Goal: Task Accomplishment & Management: Complete application form

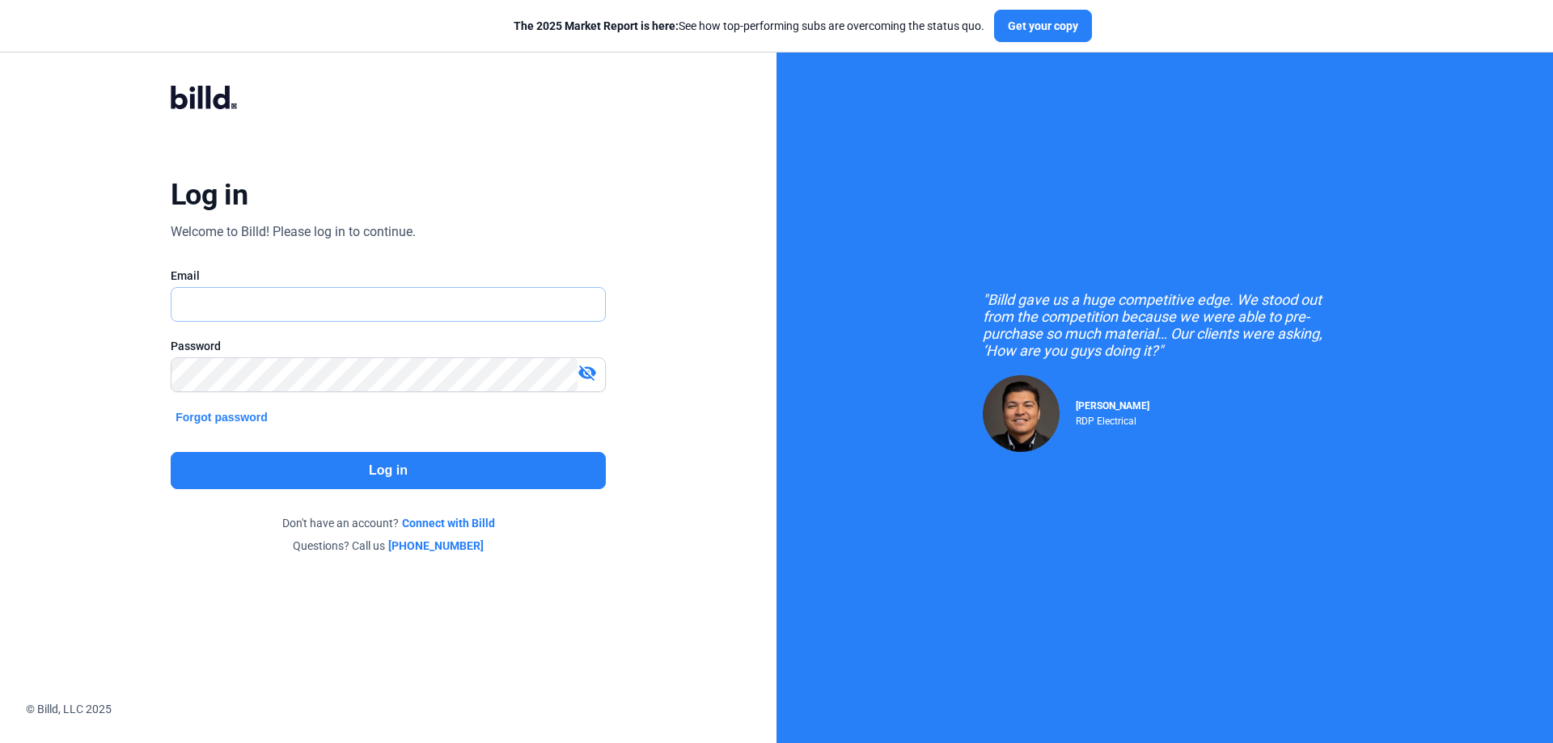
type input "[PERSON_NAME][EMAIL_ADDRESS][DOMAIN_NAME]"
click at [387, 473] on button "Log in" at bounding box center [388, 470] width 435 height 37
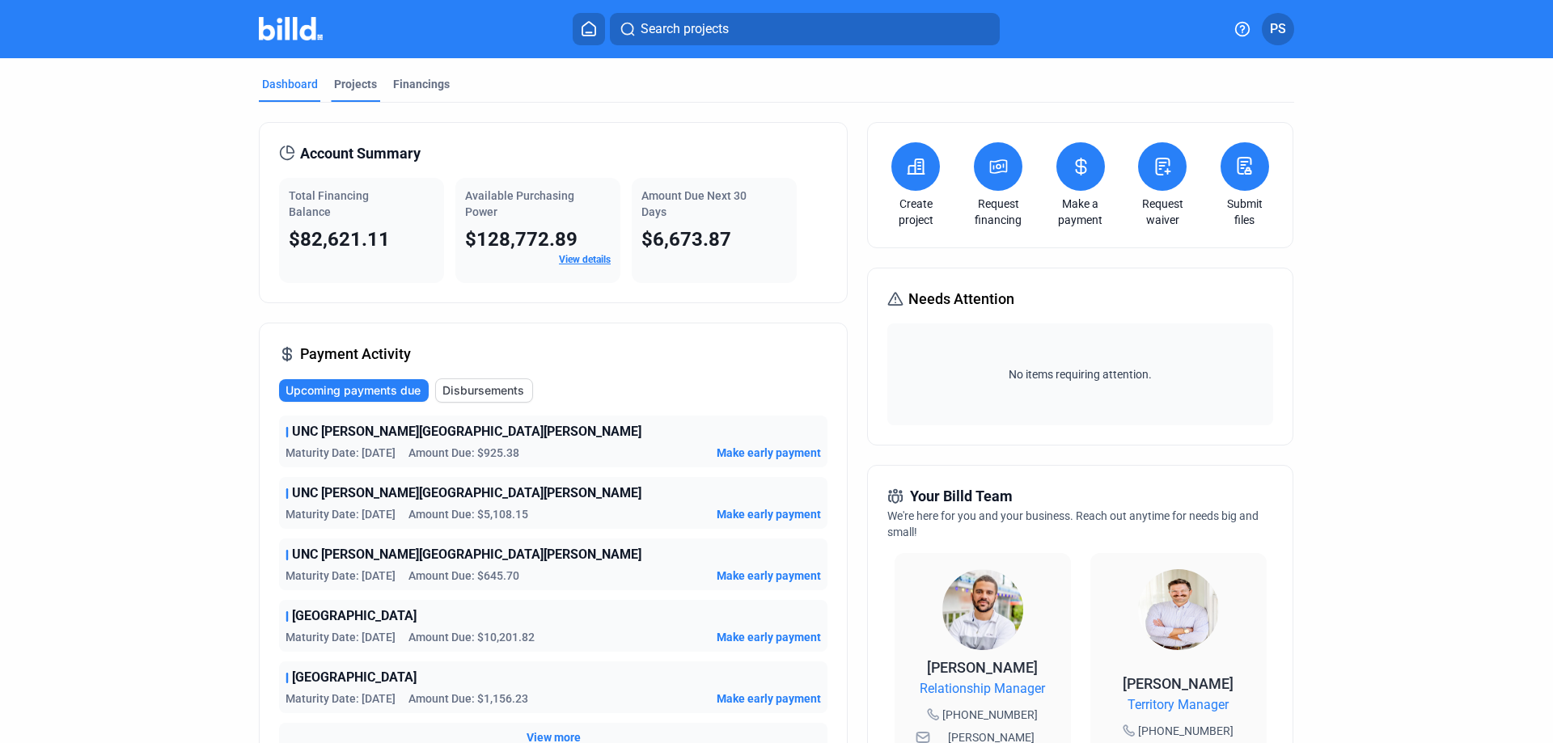
click at [346, 82] on div "Projects" at bounding box center [355, 84] width 43 height 16
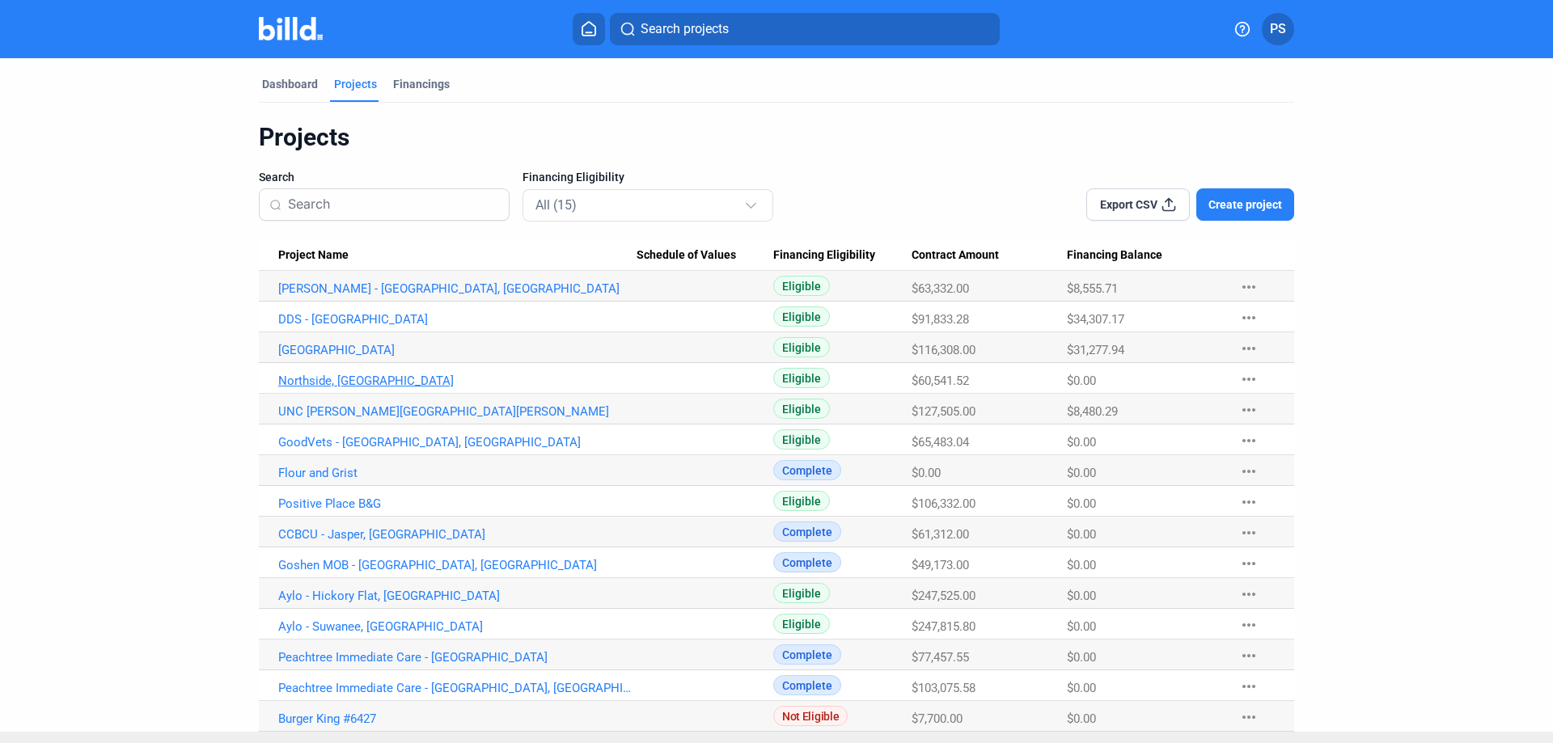
click at [316, 379] on link "Northside, [GEOGRAPHIC_DATA]" at bounding box center [457, 381] width 358 height 15
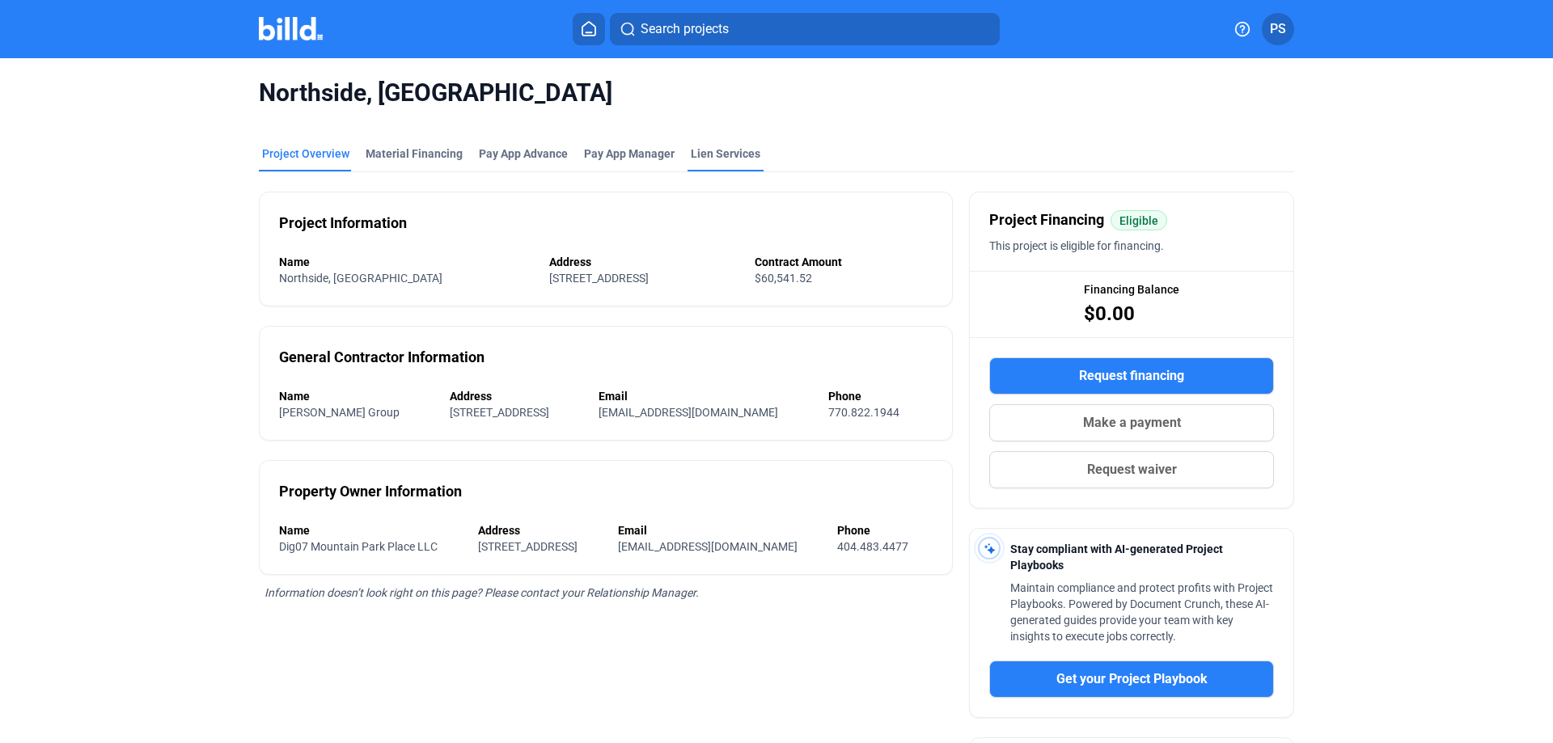
click at [719, 152] on div "Lien Services" at bounding box center [726, 154] width 70 height 16
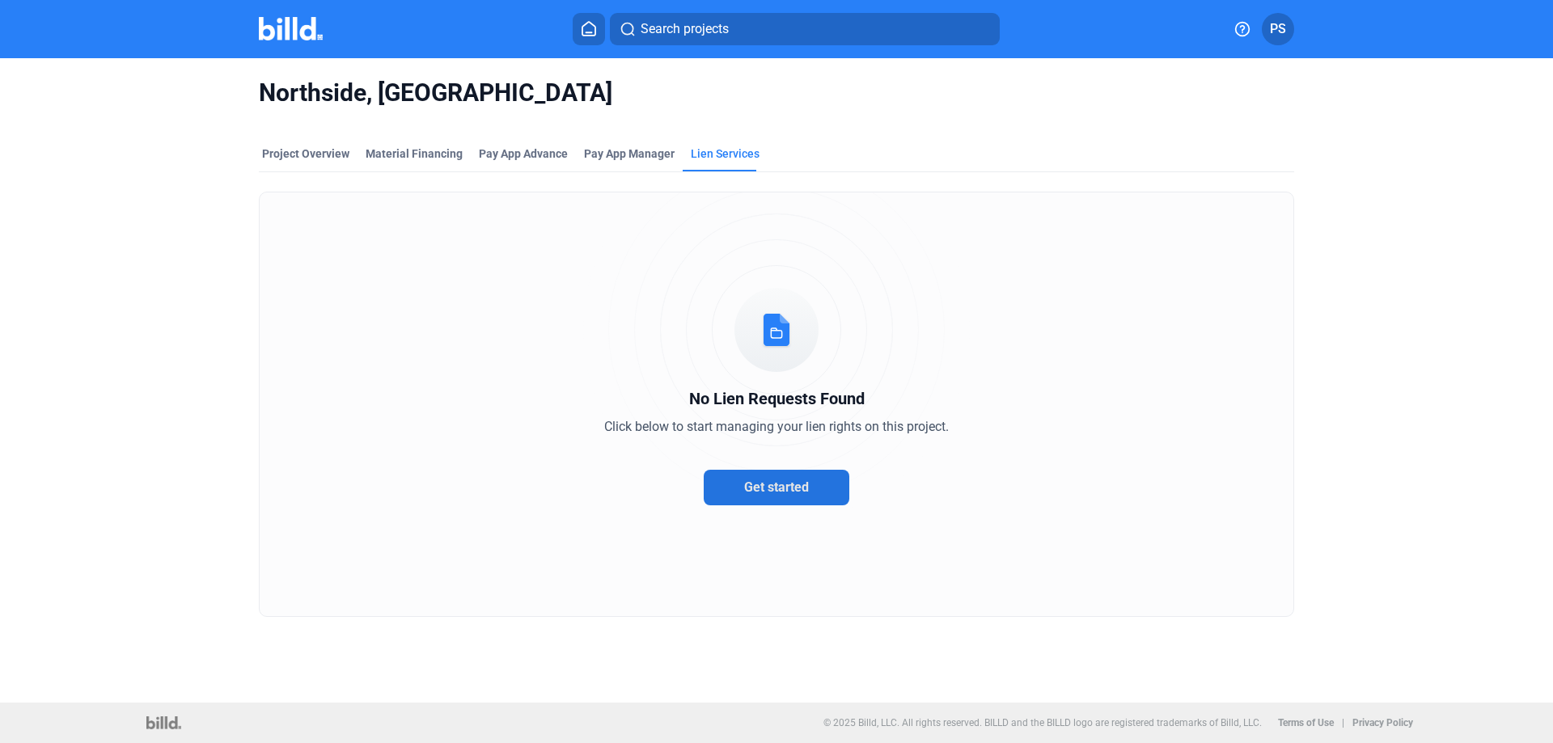
click at [780, 485] on span "Get started" at bounding box center [776, 487] width 65 height 15
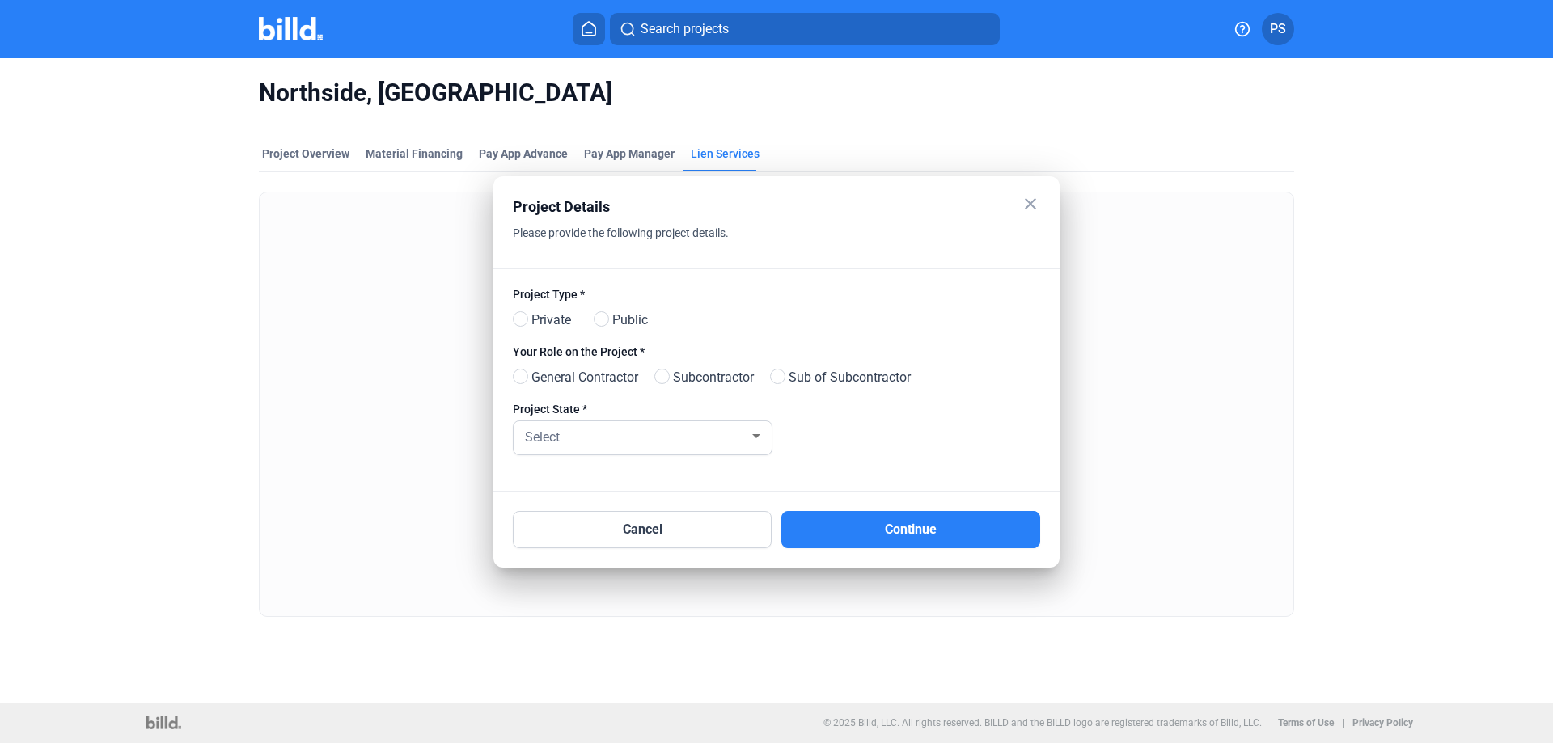
click at [778, 511] on div "Cancel Continue" at bounding box center [776, 529] width 527 height 37
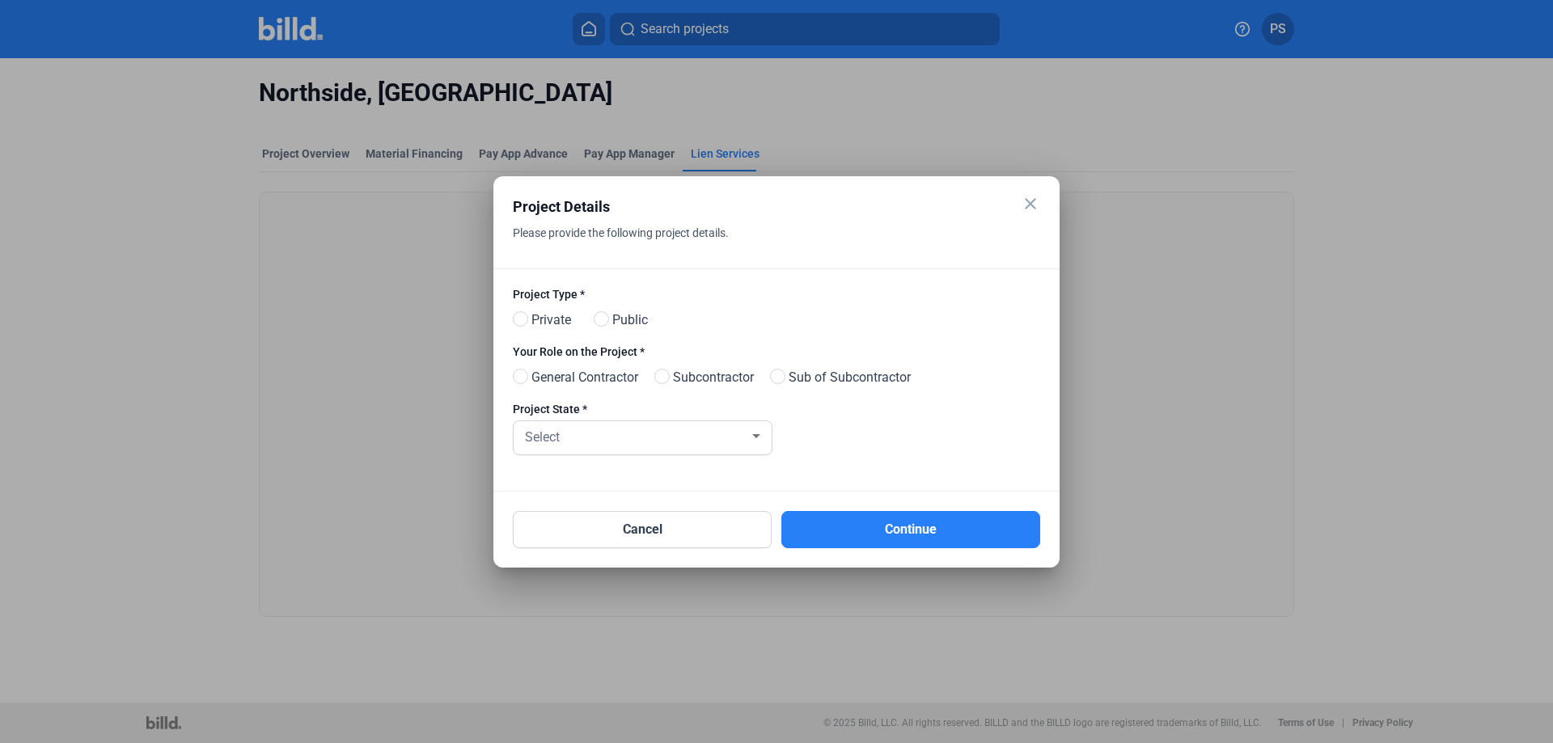
click at [649, 252] on div "Please provide the following project details." at bounding box center [756, 245] width 487 height 47
click at [519, 317] on span at bounding box center [520, 318] width 15 height 15
click at [519, 317] on input "Private" at bounding box center [519, 320] width 12 height 12
radio input "true"
click at [669, 379] on span at bounding box center [661, 376] width 15 height 15
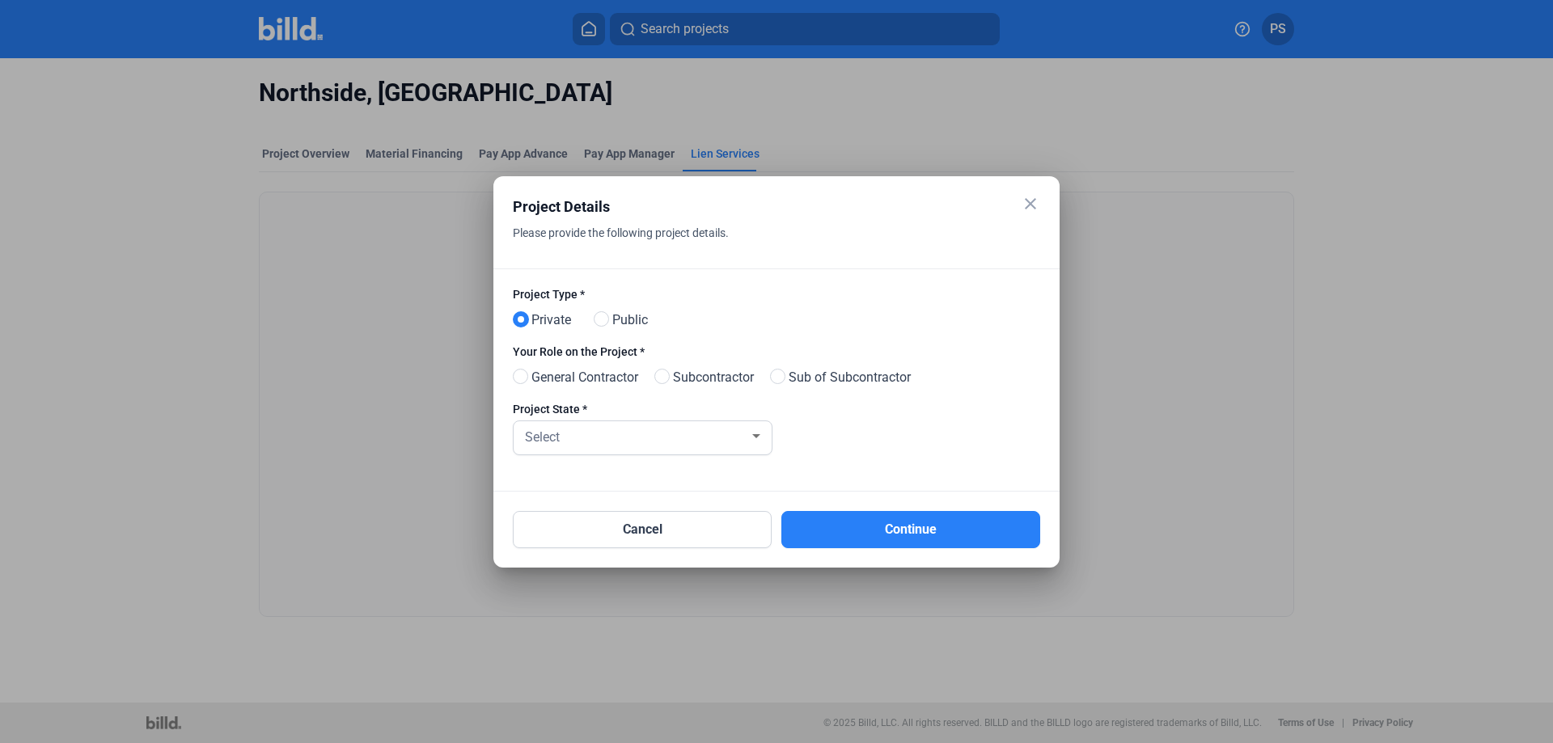
click at [667, 379] on input "Subcontractor" at bounding box center [660, 377] width 12 height 12
radio input "true"
click at [760, 435] on div at bounding box center [756, 436] width 8 height 4
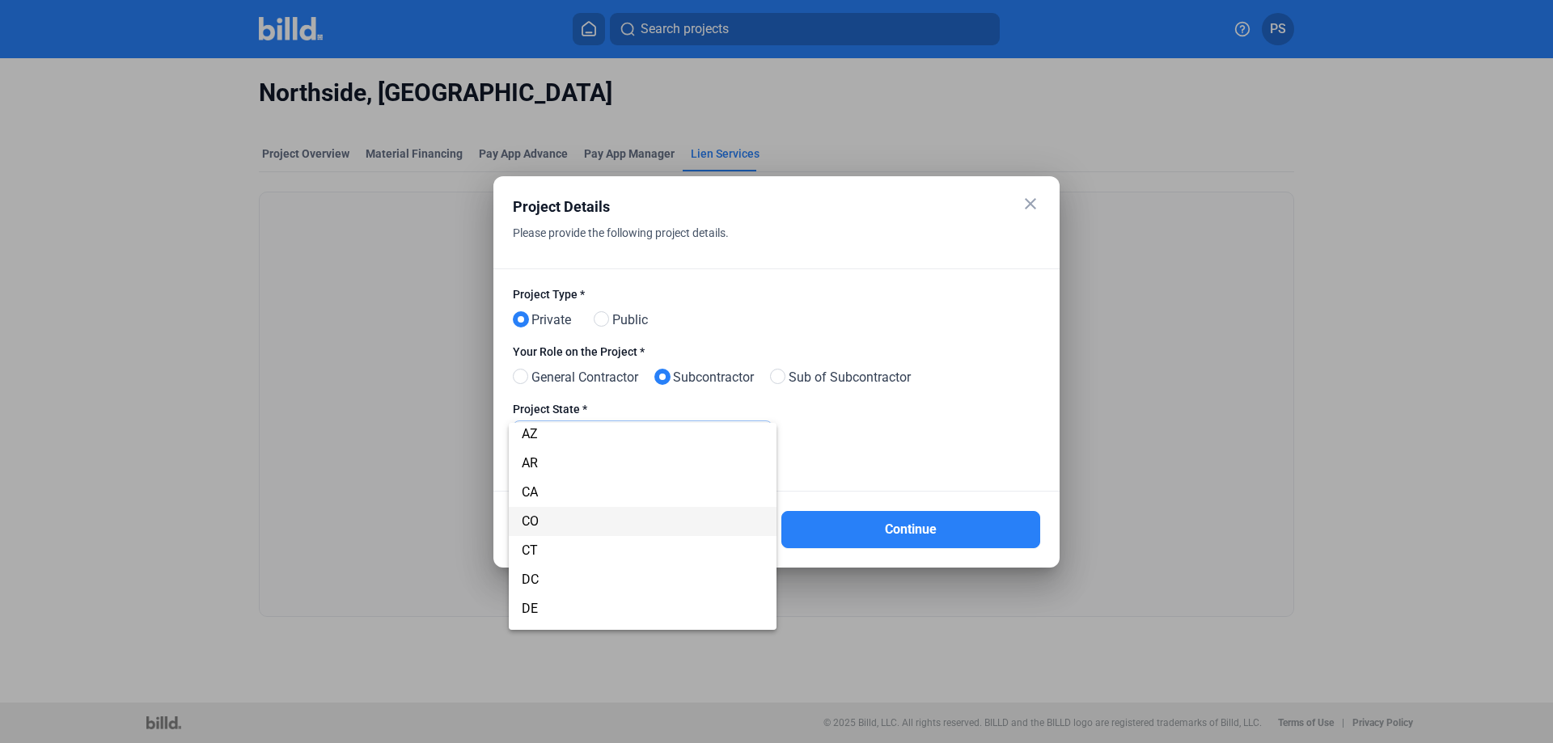
scroll to position [162, 0]
click at [557, 566] on span "GA" at bounding box center [643, 567] width 242 height 29
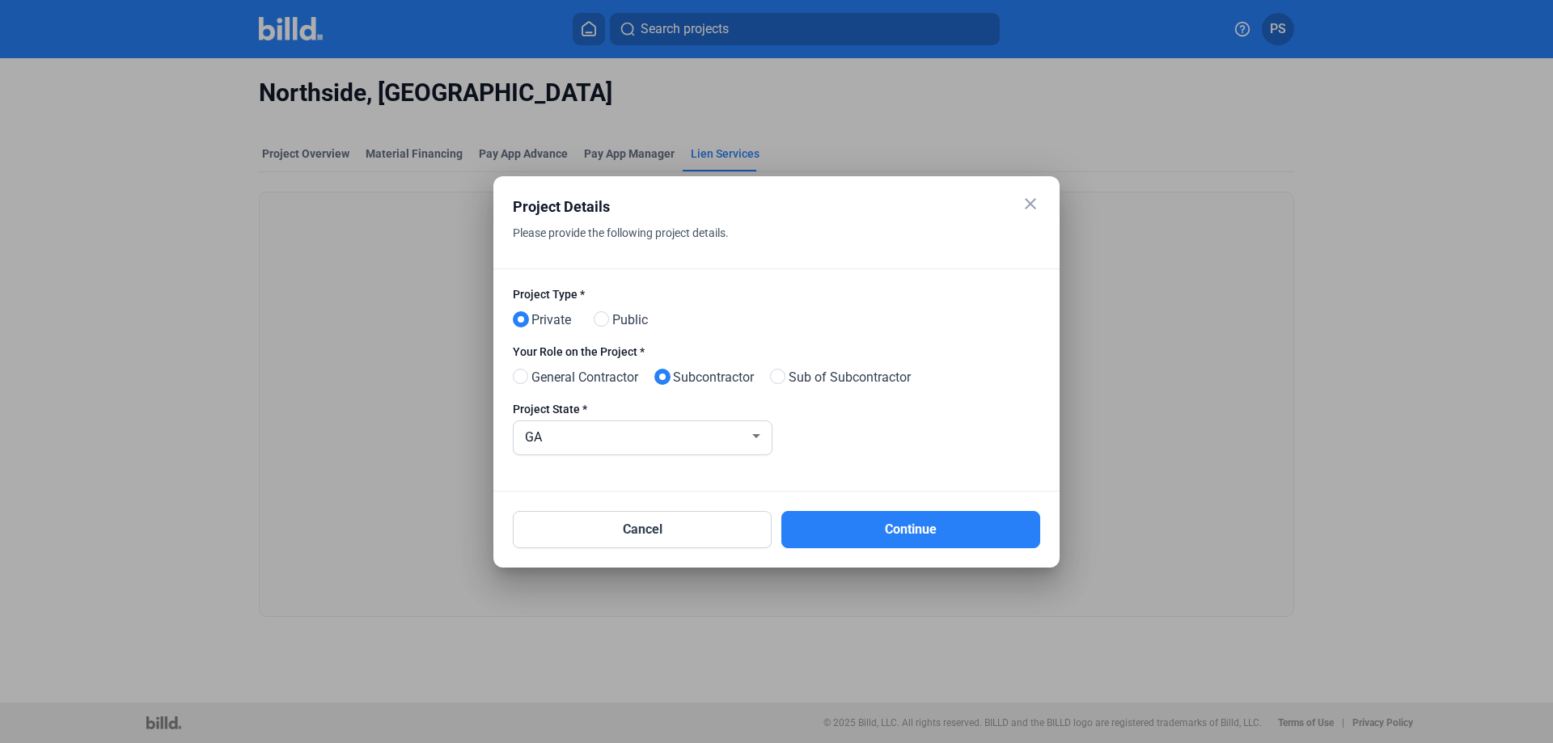
click at [1029, 201] on mat-icon "close" at bounding box center [1030, 203] width 19 height 19
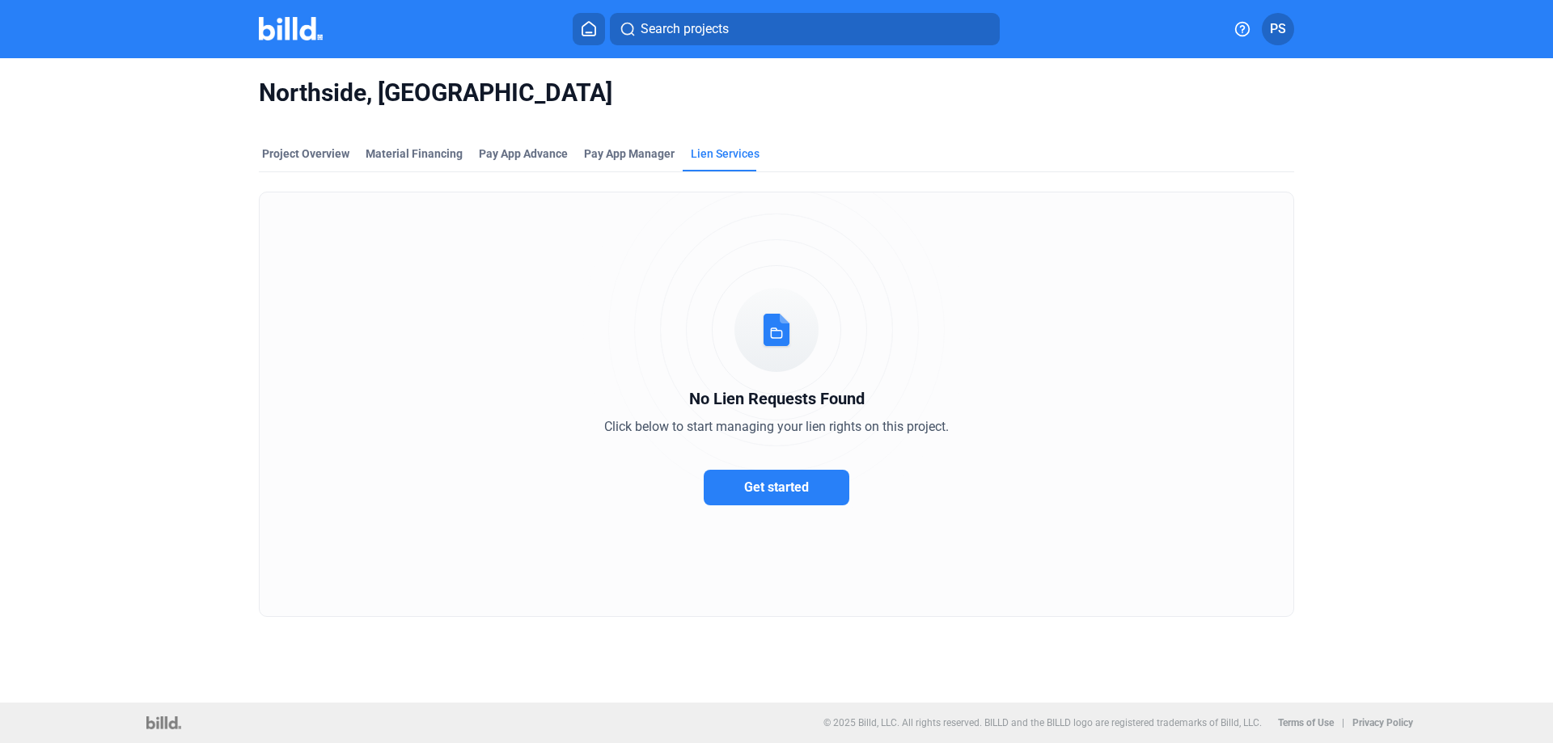
click at [774, 486] on span "Get started" at bounding box center [776, 487] width 65 height 15
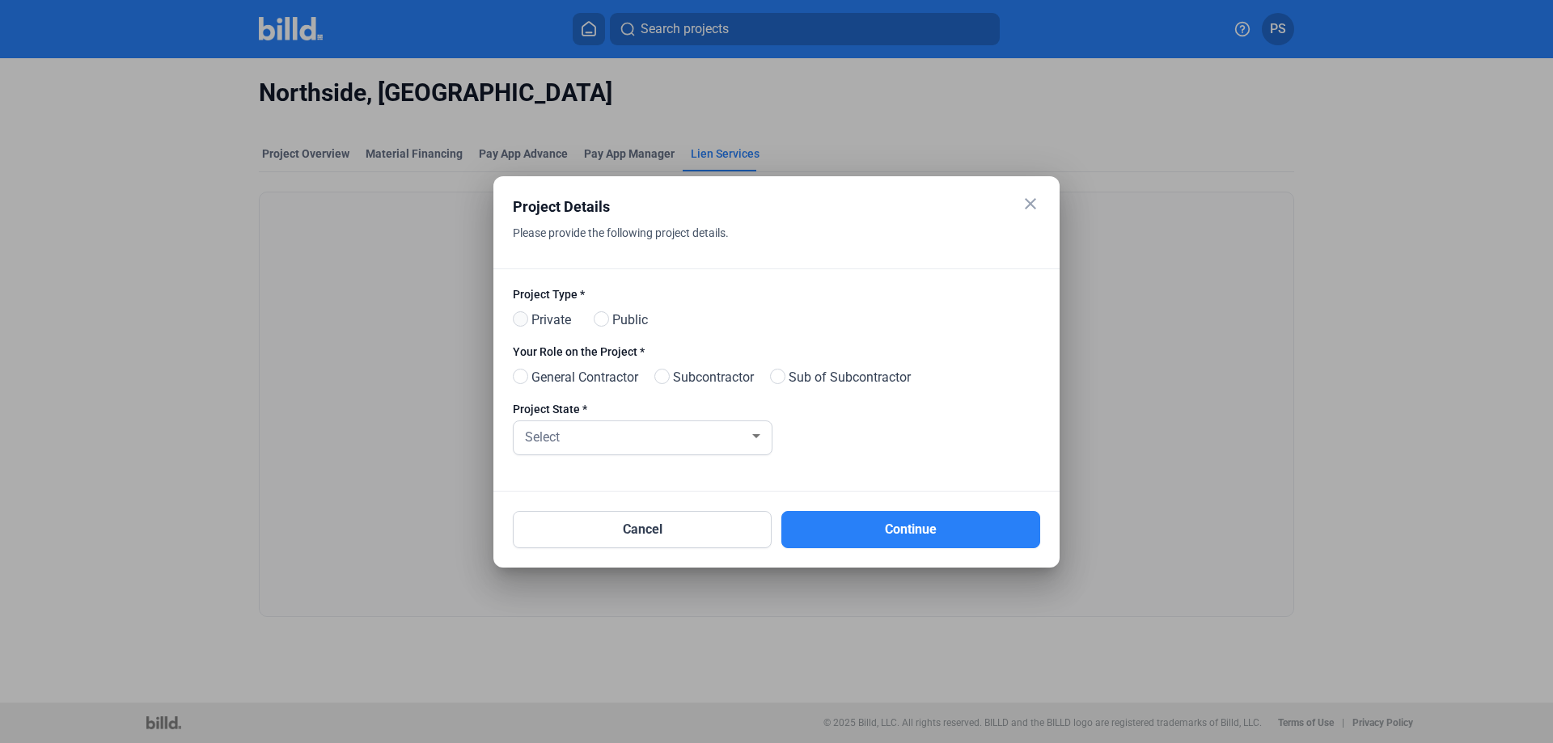
click at [518, 316] on span at bounding box center [520, 318] width 15 height 15
click at [518, 316] on input "Private" at bounding box center [519, 320] width 12 height 12
radio input "true"
click at [670, 380] on span at bounding box center [661, 376] width 15 height 15
click at [667, 380] on input "Subcontractor" at bounding box center [660, 377] width 12 height 12
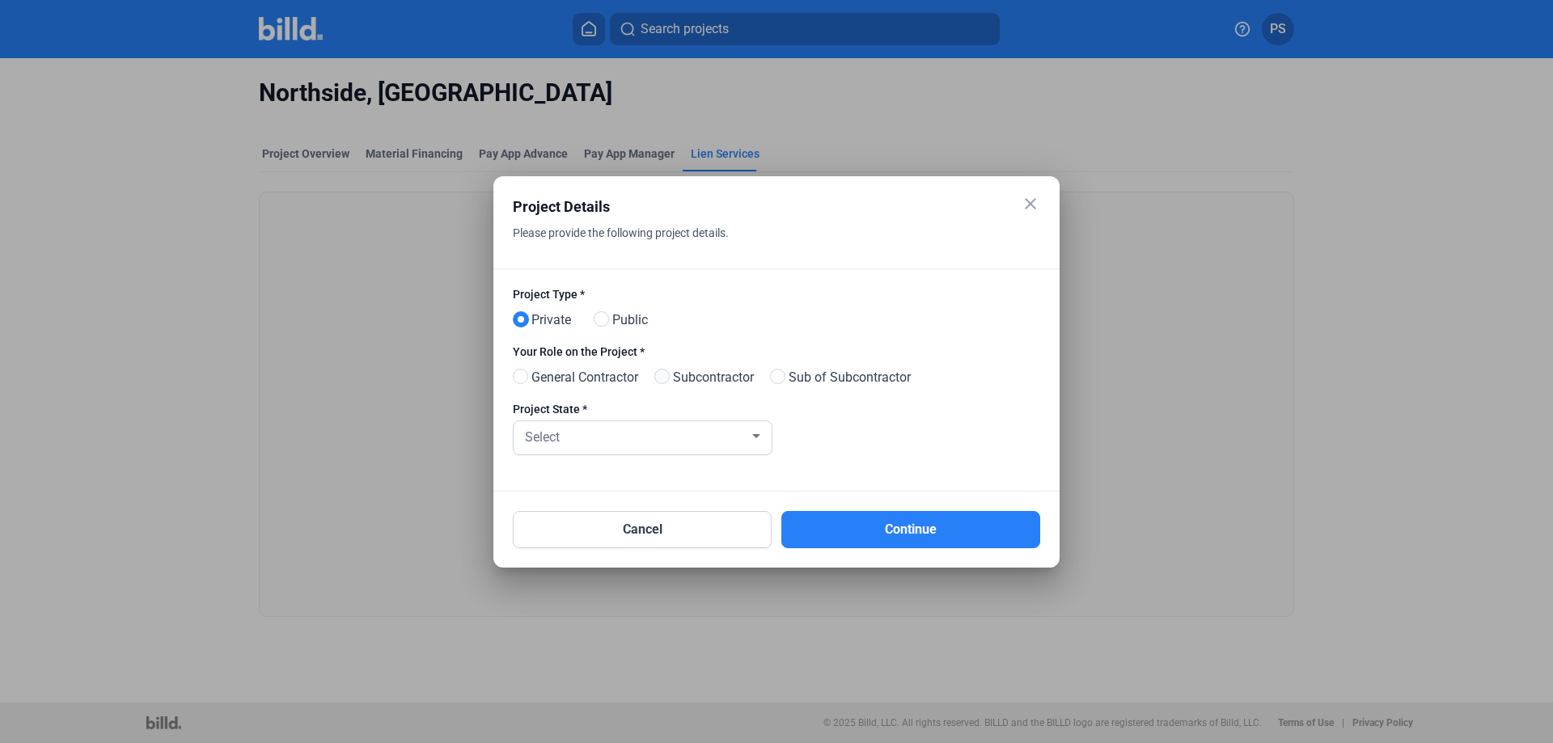
radio input "true"
click at [760, 437] on div at bounding box center [756, 436] width 8 height 4
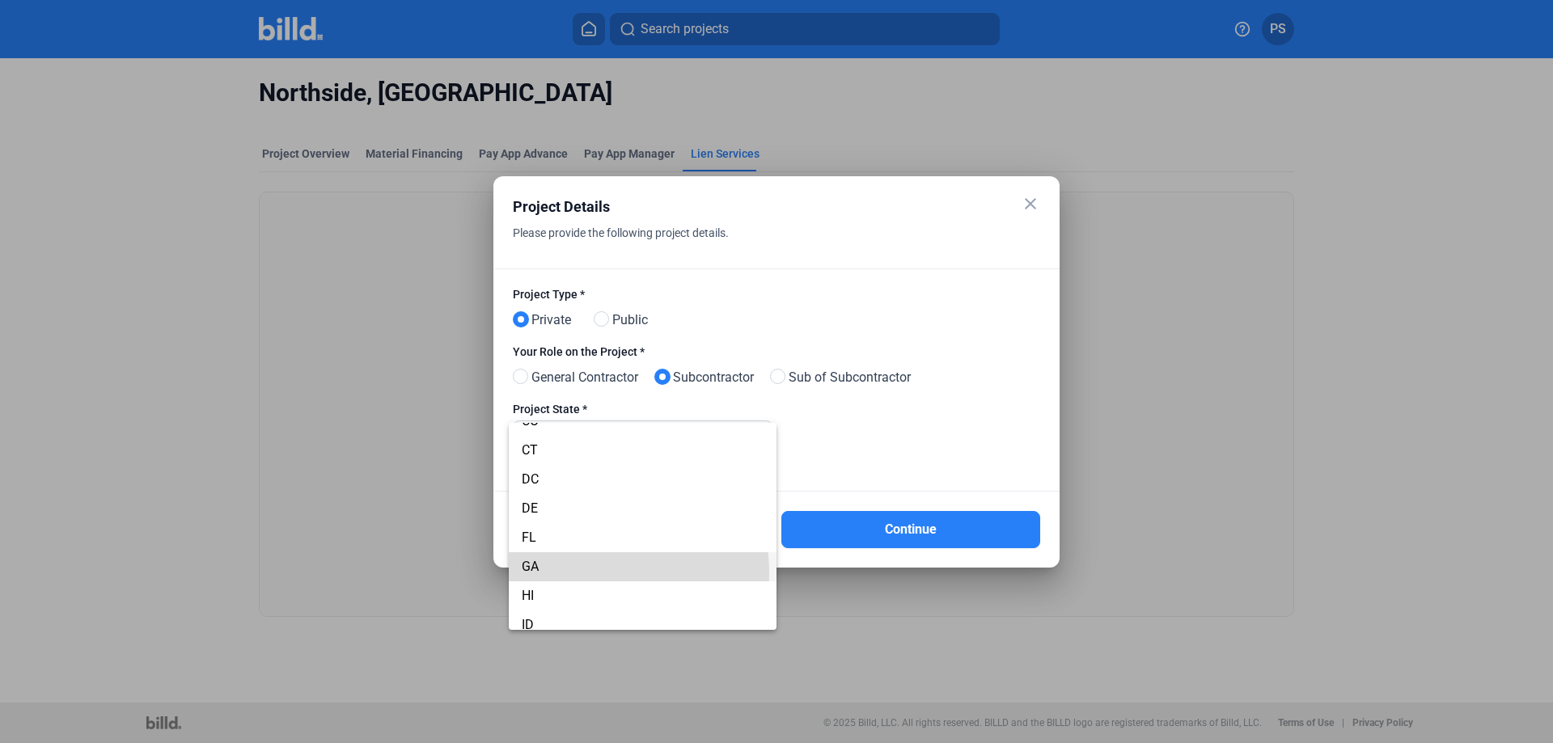
click at [564, 574] on span "GA" at bounding box center [643, 567] width 242 height 29
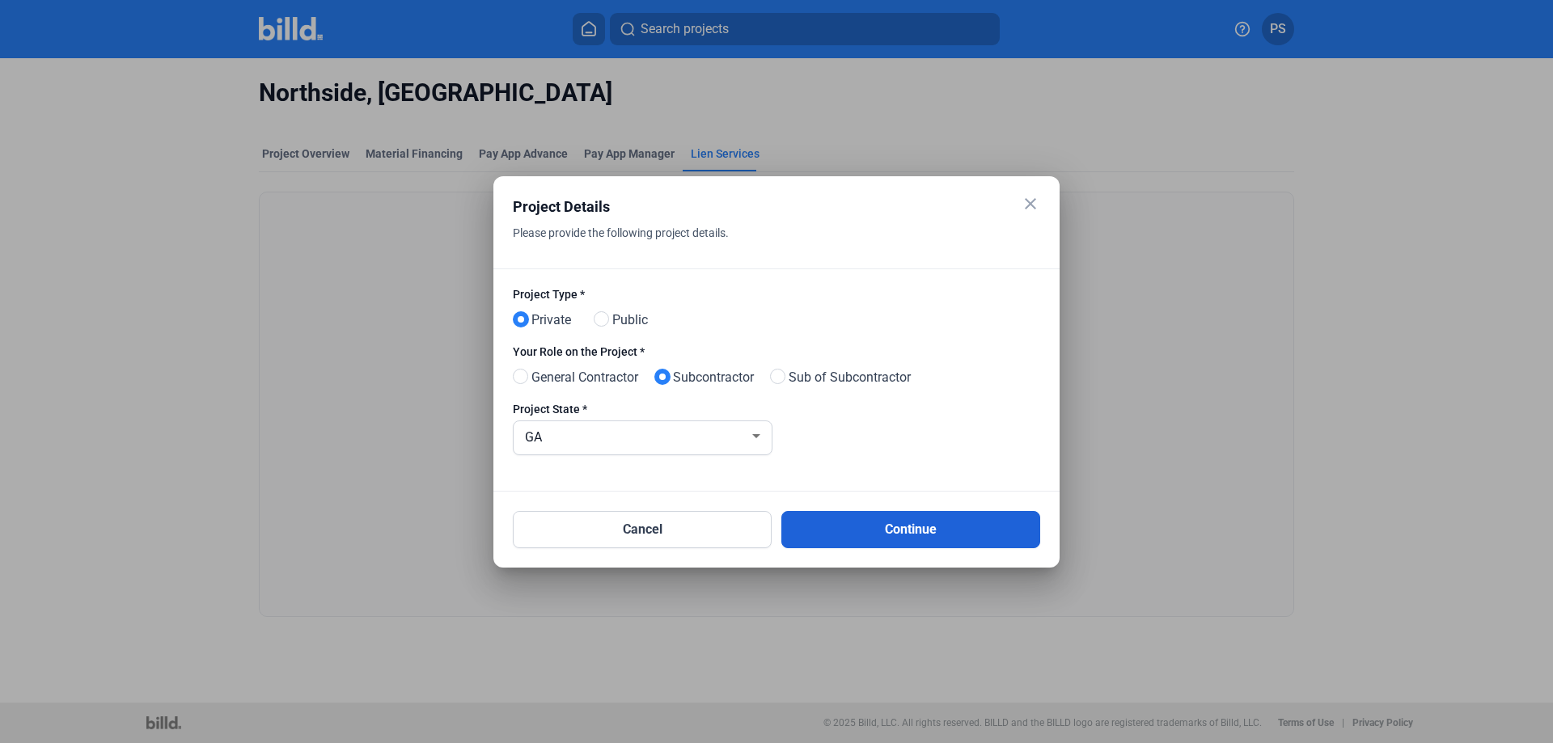
click at [918, 532] on button "Continue" at bounding box center [911, 529] width 259 height 37
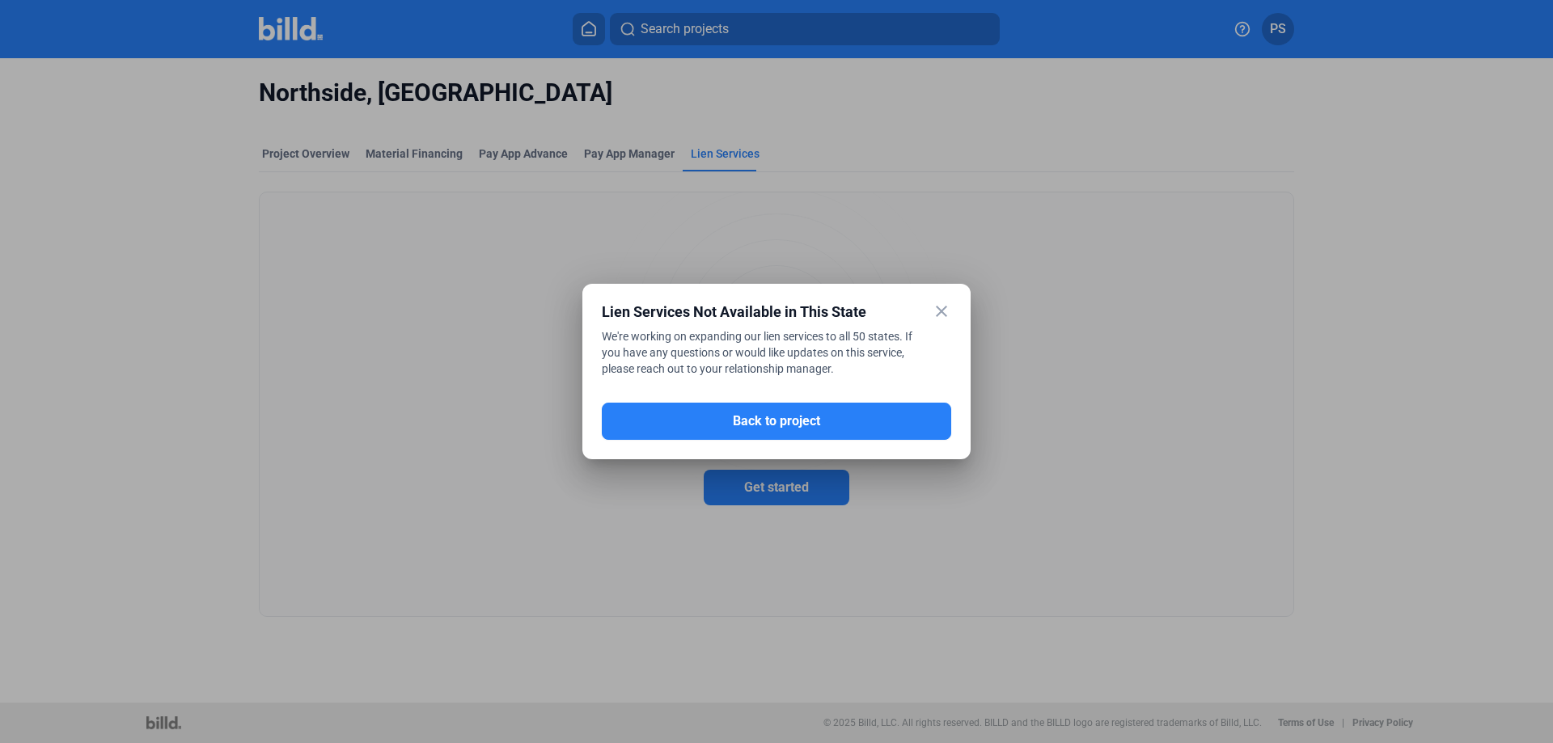
click at [936, 311] on mat-icon "close" at bounding box center [941, 311] width 19 height 19
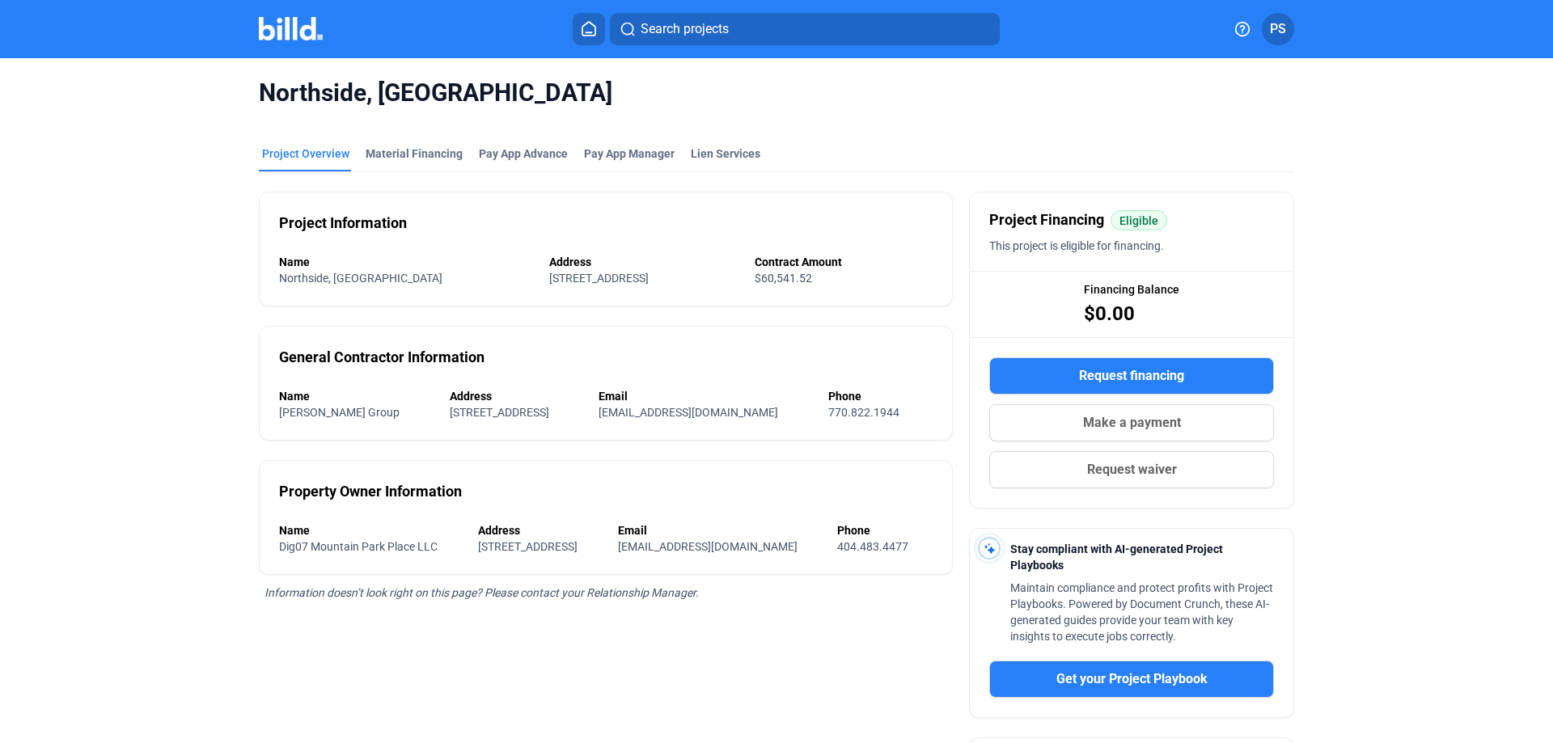
click at [1112, 468] on span "Request waiver" at bounding box center [1132, 469] width 90 height 19
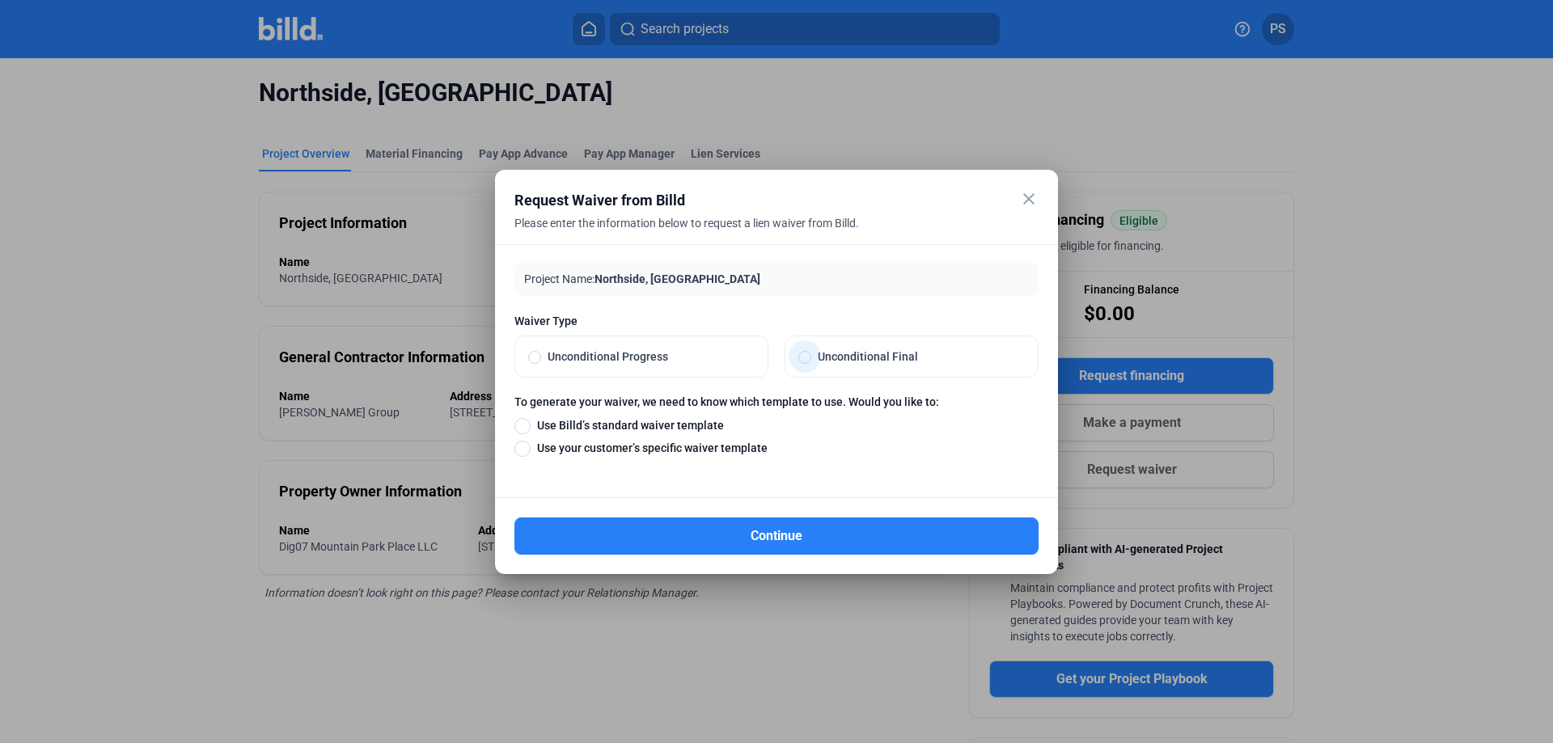
click at [805, 357] on span at bounding box center [804, 357] width 13 height 13
click at [805, 357] on input "Unconditional Final" at bounding box center [804, 356] width 13 height 15
radio input "true"
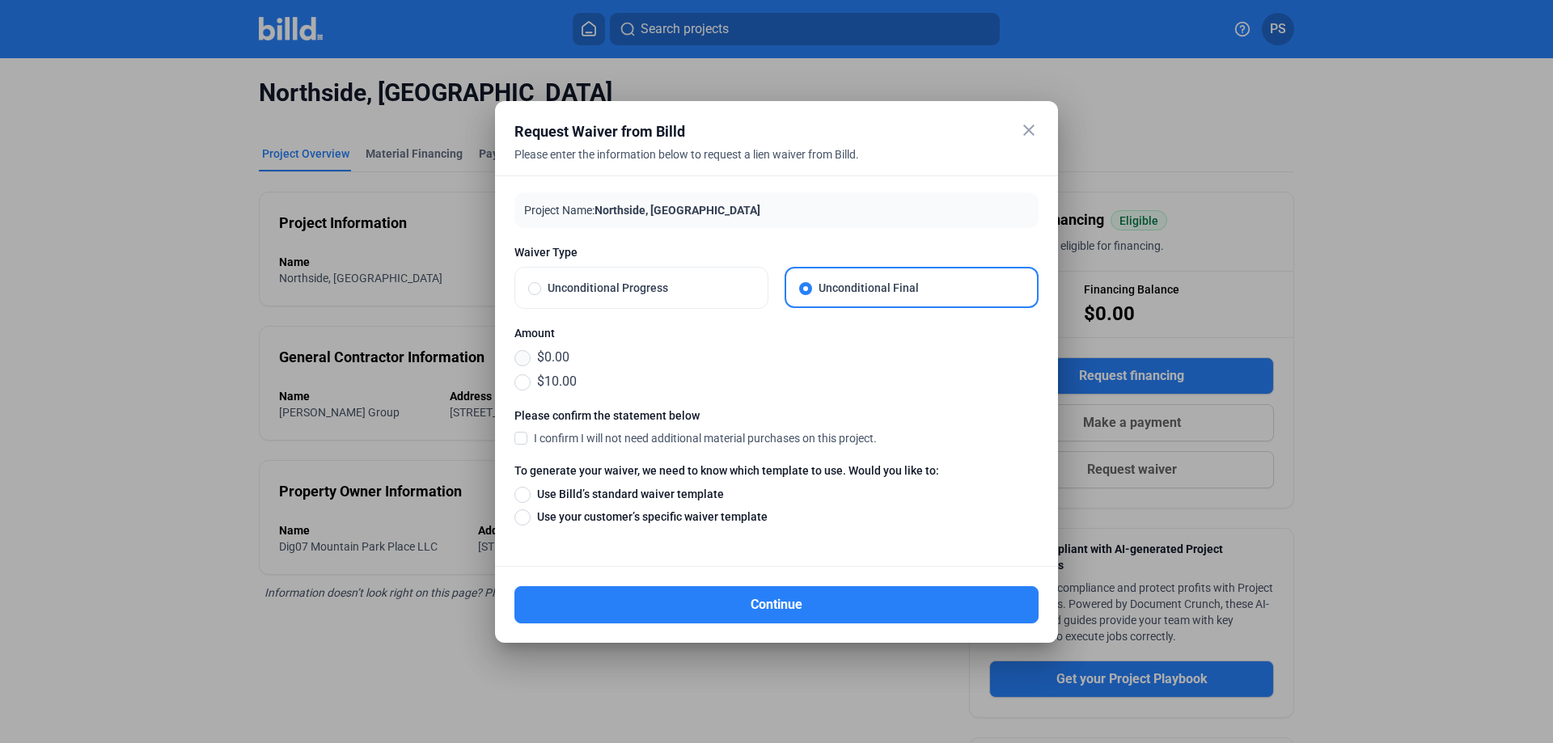
click at [519, 361] on span at bounding box center [523, 358] width 16 height 16
click at [519, 361] on input "$0.00" at bounding box center [523, 358] width 16 height 18
radio input "true"
click at [523, 439] on span at bounding box center [521, 437] width 13 height 15
click at [0, 0] on input "I confirm I will not need additional material purchases on this project." at bounding box center [0, 0] width 0 height 0
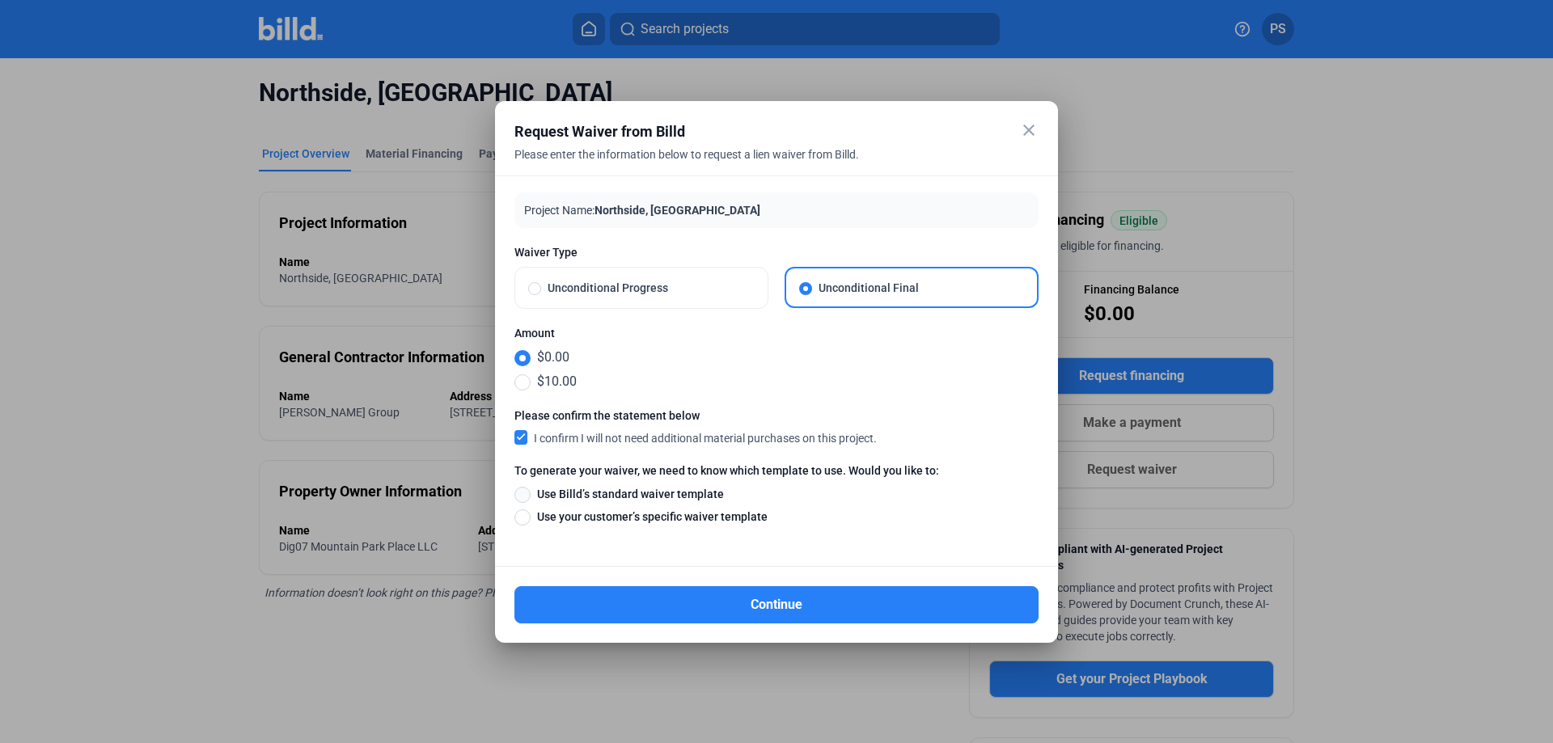
click at [522, 493] on span at bounding box center [523, 495] width 16 height 16
click at [522, 493] on input "Use Billd’s standard waiver template" at bounding box center [523, 494] width 16 height 18
radio input "true"
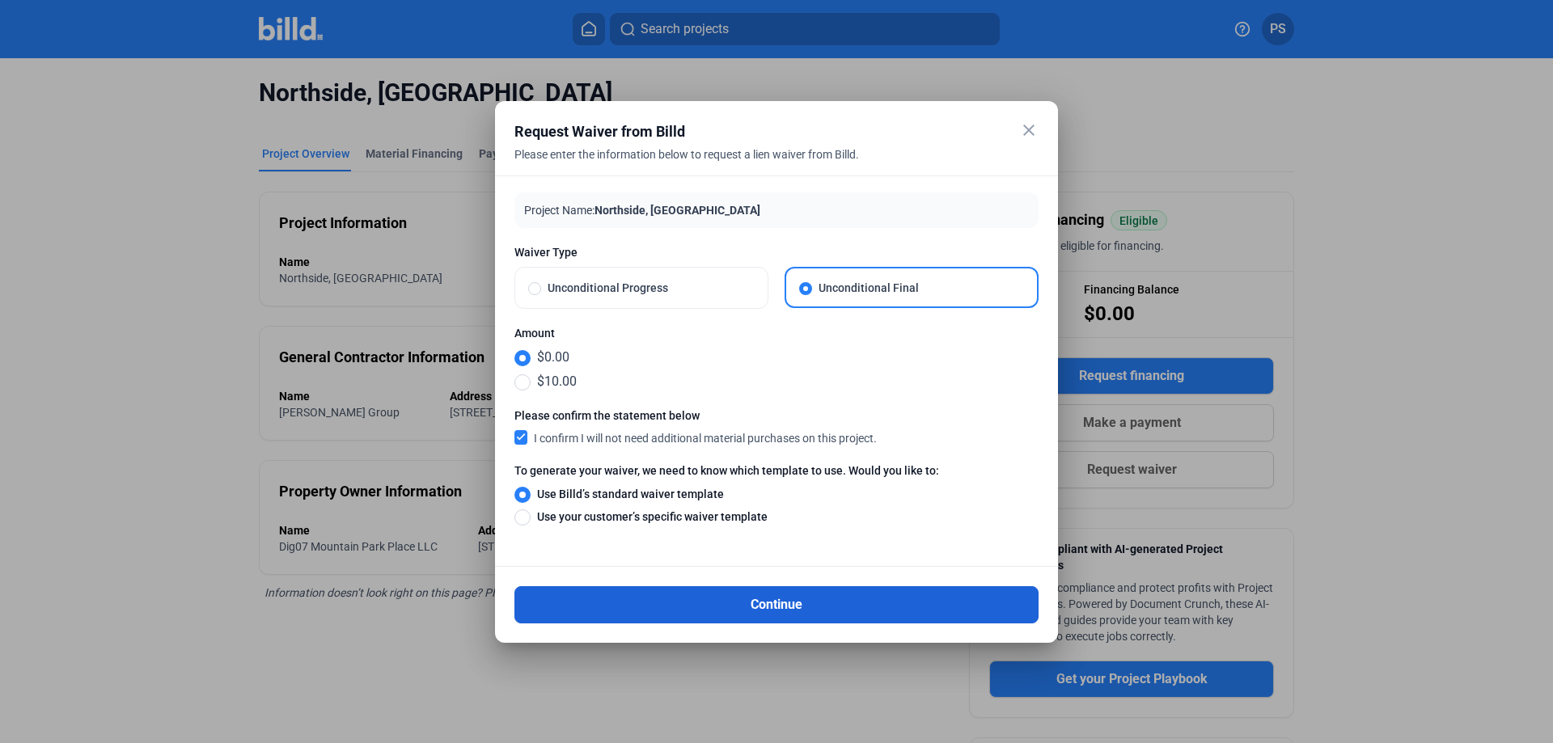
click at [782, 608] on button "Continue" at bounding box center [777, 605] width 524 height 37
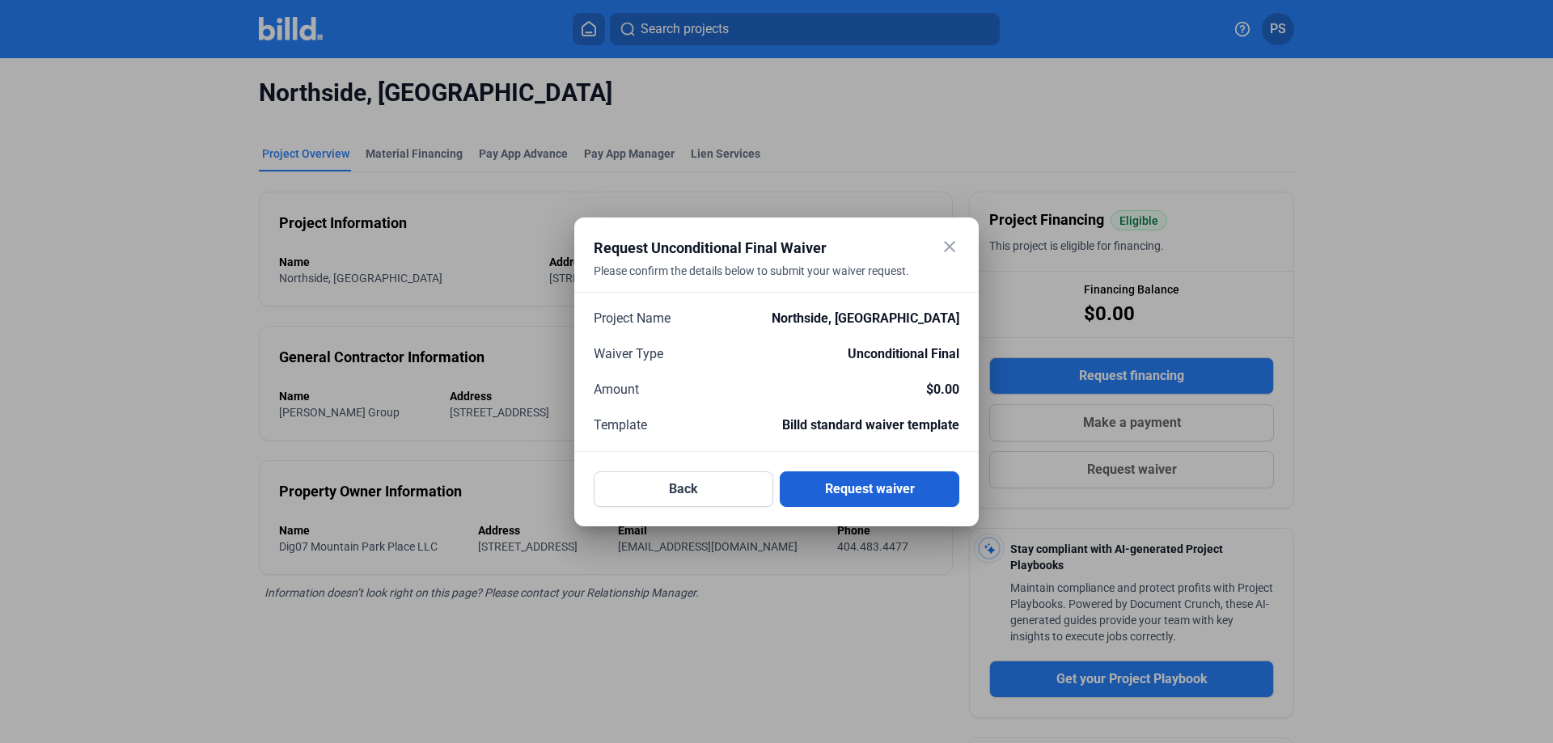
click at [874, 482] on button "Request waiver" at bounding box center [870, 490] width 180 height 36
